Goal: Browse casually: Explore the website without a specific task or goal

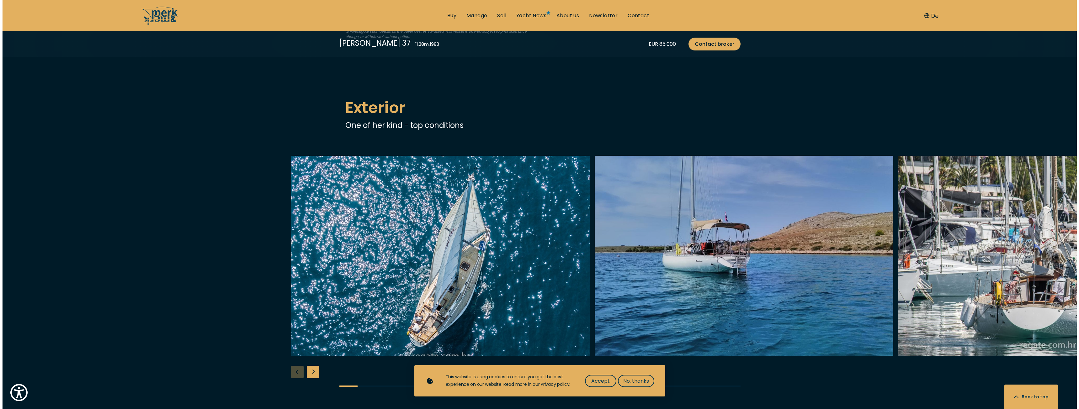
scroll to position [753, 0]
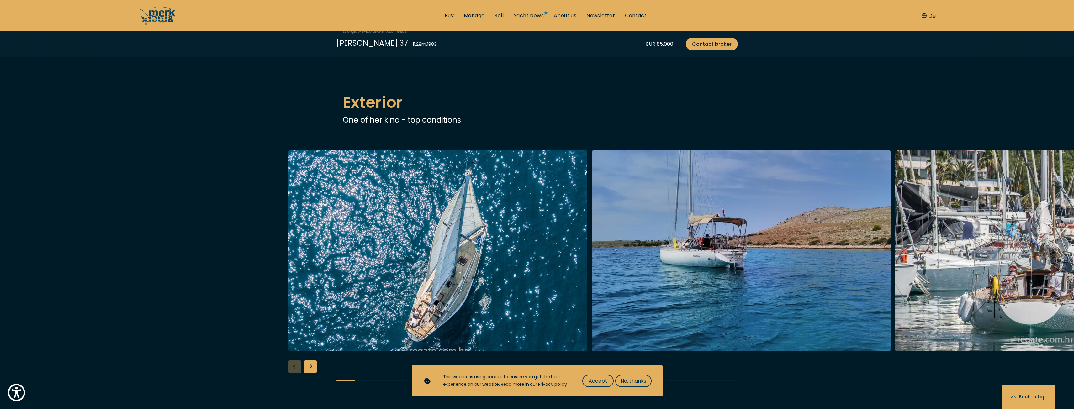
click at [402, 222] on img "button" at bounding box center [438, 251] width 299 height 201
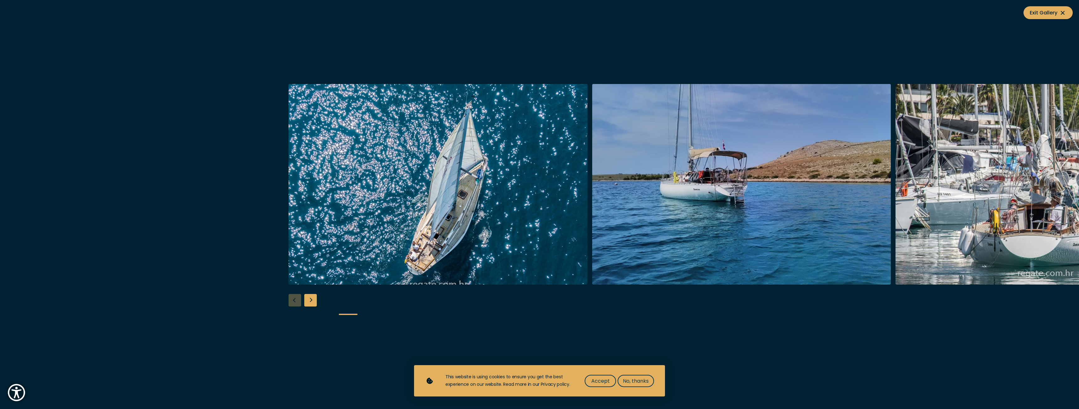
click at [705, 203] on img "button" at bounding box center [741, 184] width 299 height 201
click at [707, 185] on img "button" at bounding box center [741, 184] width 299 height 201
click at [806, 188] on img "Merk&Merk" at bounding box center [741, 184] width 299 height 201
click at [1002, 196] on img "Merk&Merk" at bounding box center [1044, 184] width 299 height 201
click at [972, 194] on img "Merk&Merk" at bounding box center [1044, 184] width 299 height 201
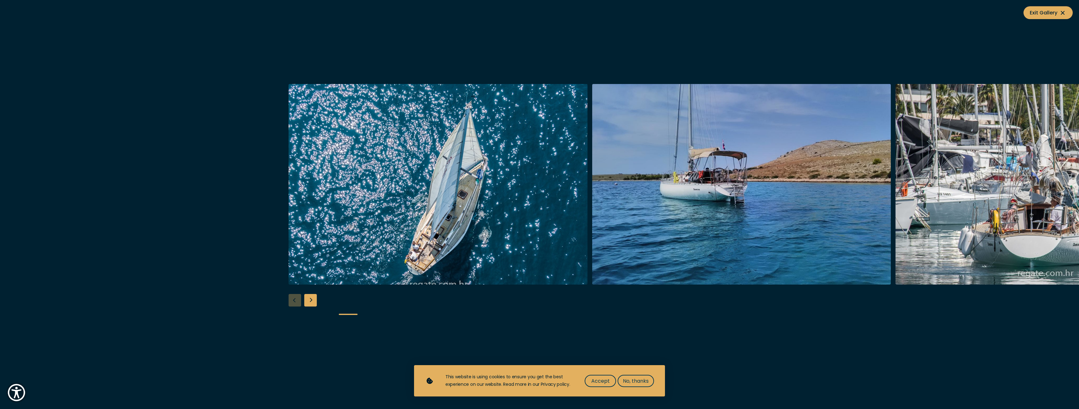
click at [777, 183] on img "Merk&Merk" at bounding box center [741, 184] width 299 height 201
click at [308, 300] on div "Next slide" at bounding box center [310, 300] width 13 height 13
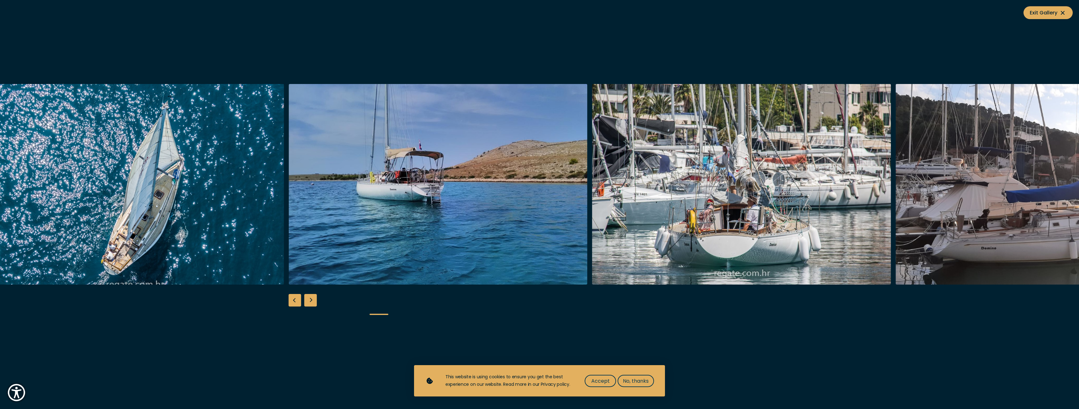
click at [308, 300] on div "Next slide" at bounding box center [310, 300] width 13 height 13
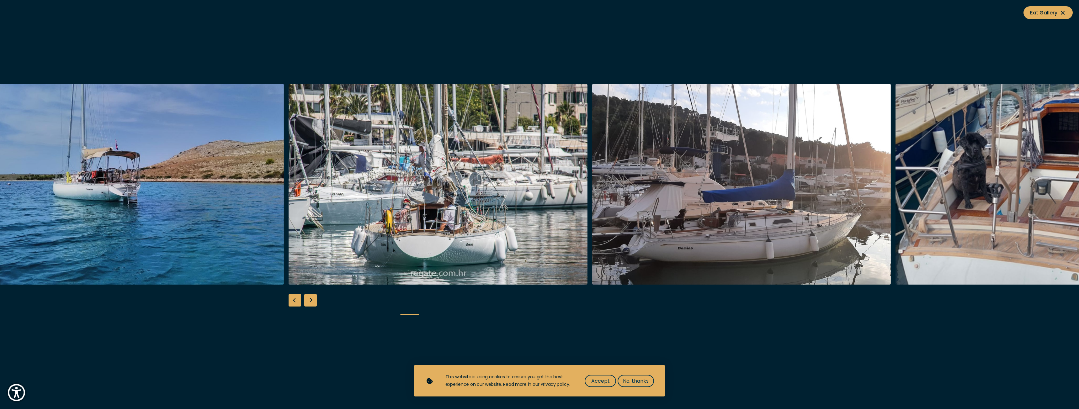
click at [308, 300] on div "Next slide" at bounding box center [310, 300] width 13 height 13
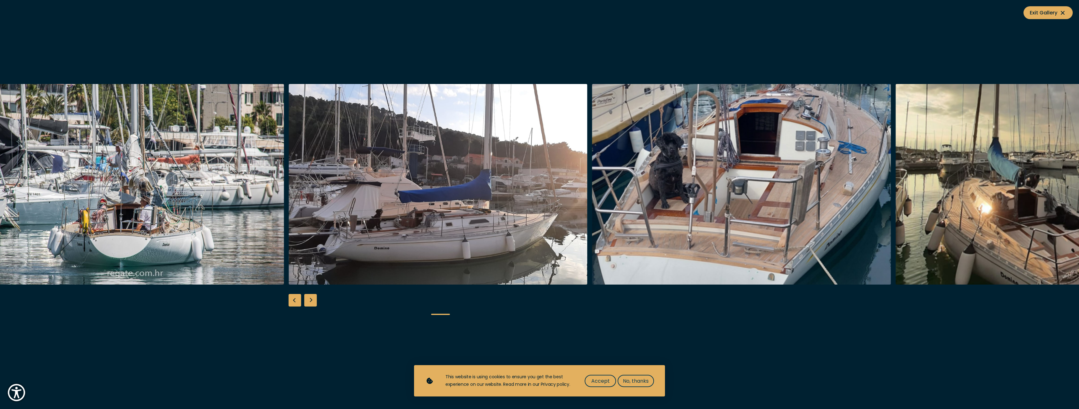
click at [308, 300] on div "Next slide" at bounding box center [310, 300] width 13 height 13
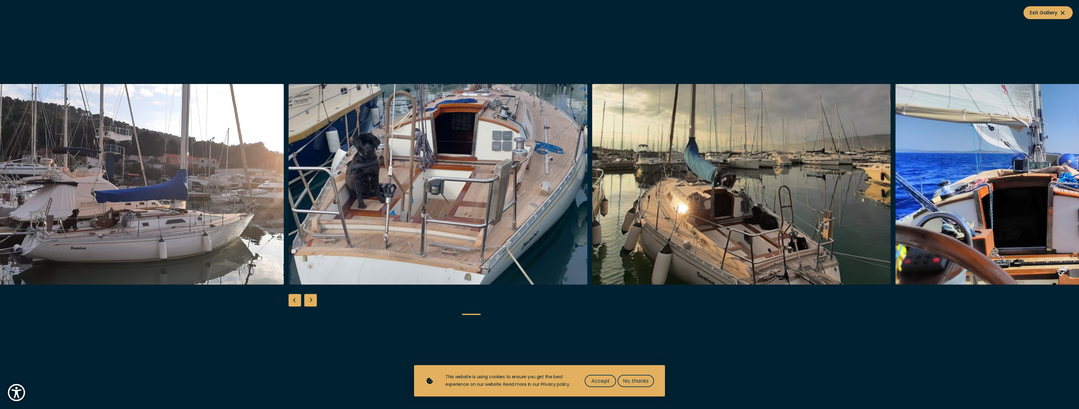
click at [308, 300] on div "Next slide" at bounding box center [310, 300] width 13 height 13
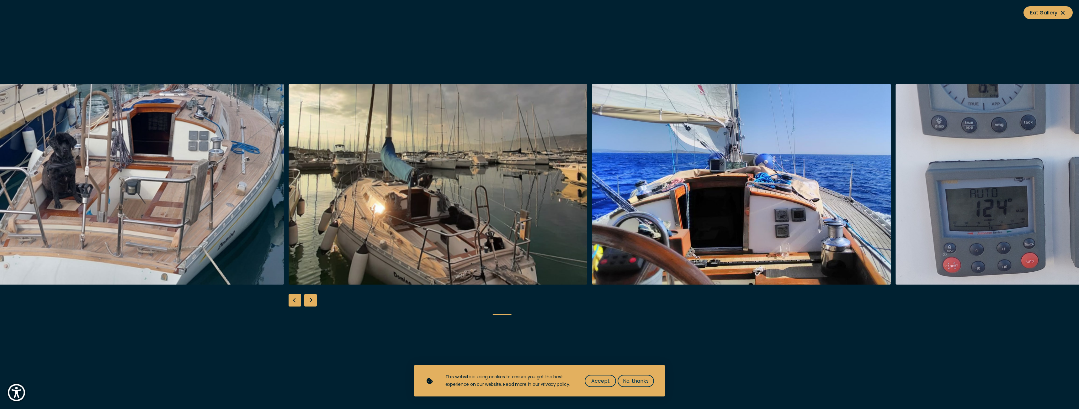
click at [308, 300] on div "Next slide" at bounding box center [310, 300] width 13 height 13
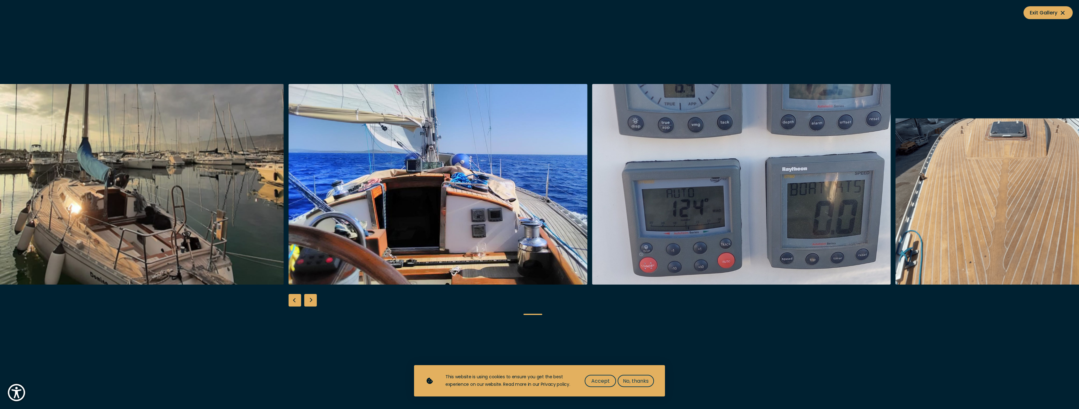
click at [308, 300] on div "Next slide" at bounding box center [310, 300] width 13 height 13
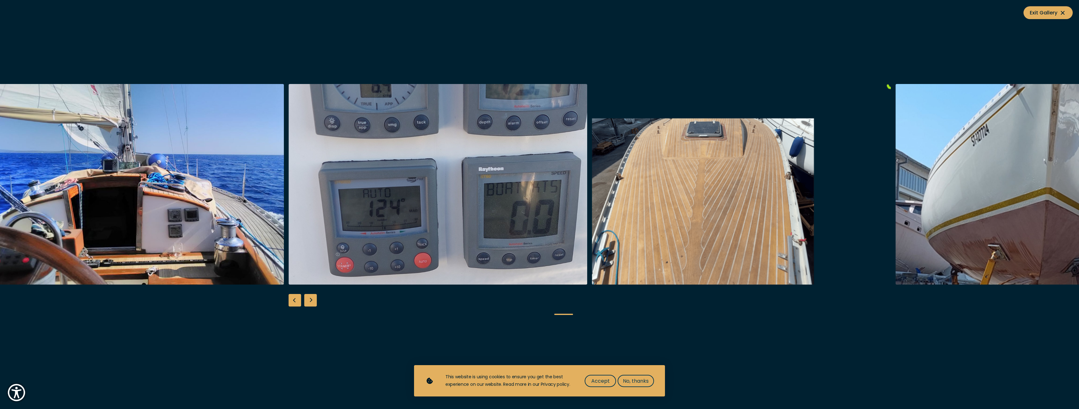
click at [308, 300] on div "Next slide" at bounding box center [310, 300] width 13 height 13
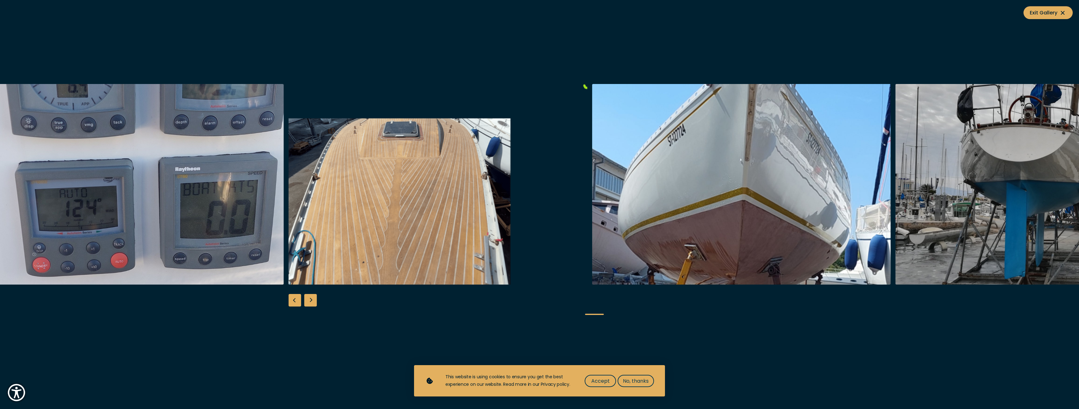
click at [308, 300] on div "Next slide" at bounding box center [310, 300] width 13 height 13
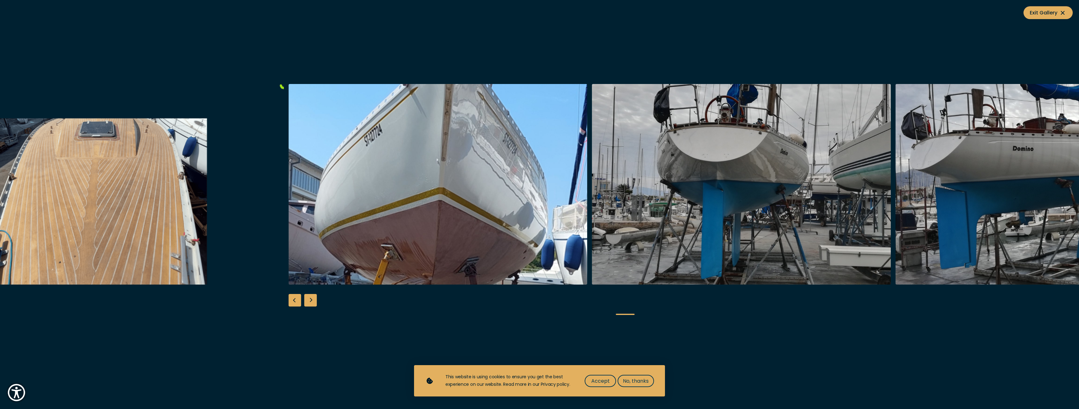
click at [308, 300] on div "Next slide" at bounding box center [310, 300] width 13 height 13
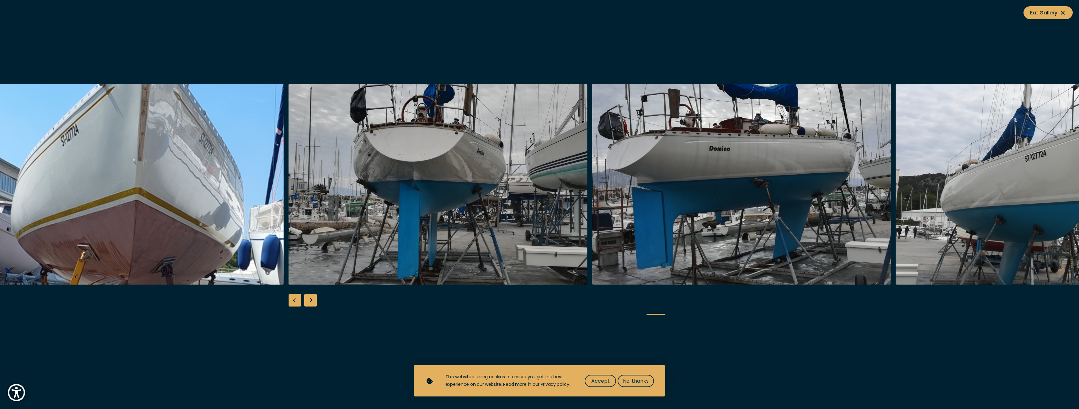
click at [308, 300] on div "Next slide" at bounding box center [310, 300] width 13 height 13
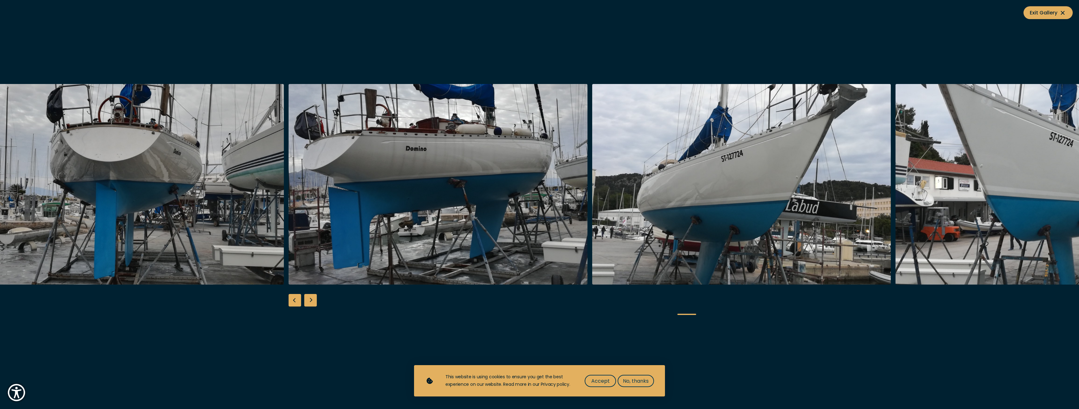
click at [308, 300] on div "Next slide" at bounding box center [310, 300] width 13 height 13
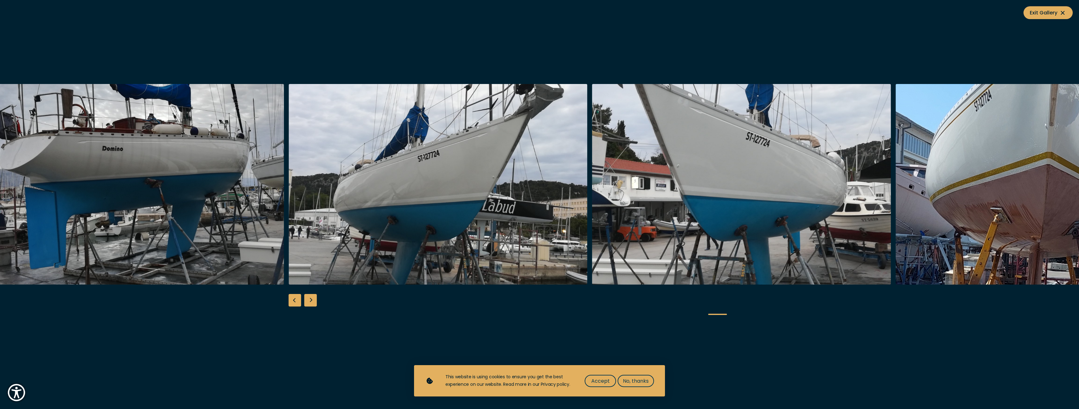
click at [308, 300] on div "Next slide" at bounding box center [310, 300] width 13 height 13
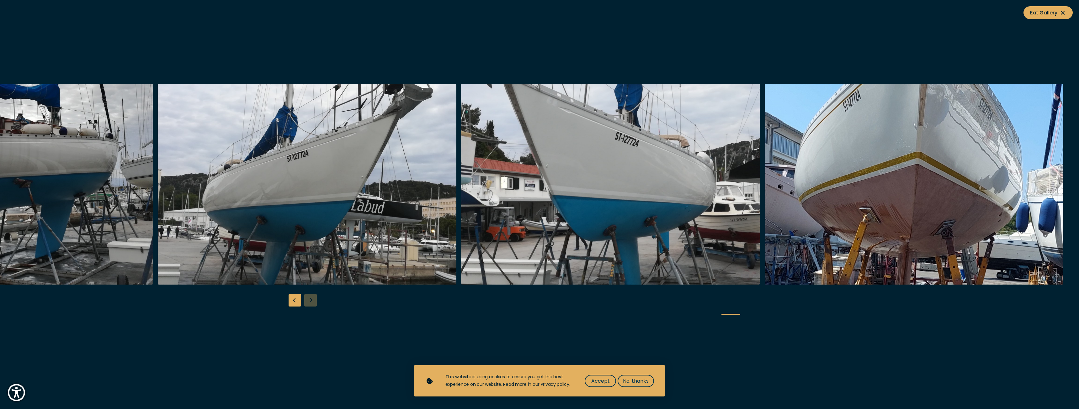
click at [308, 300] on div at bounding box center [539, 204] width 1079 height 241
click at [313, 296] on div at bounding box center [539, 204] width 1079 height 241
